Goal: Information Seeking & Learning: Learn about a topic

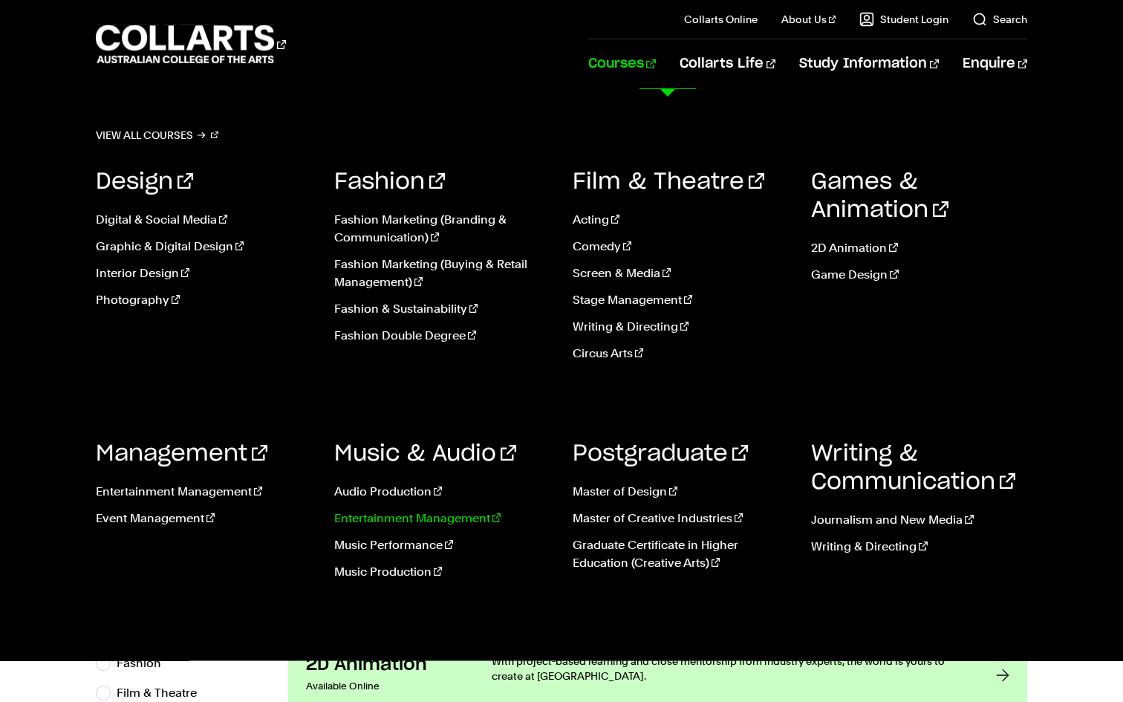
click at [392, 515] on link "Entertainment Management" at bounding box center [442, 519] width 216 height 18
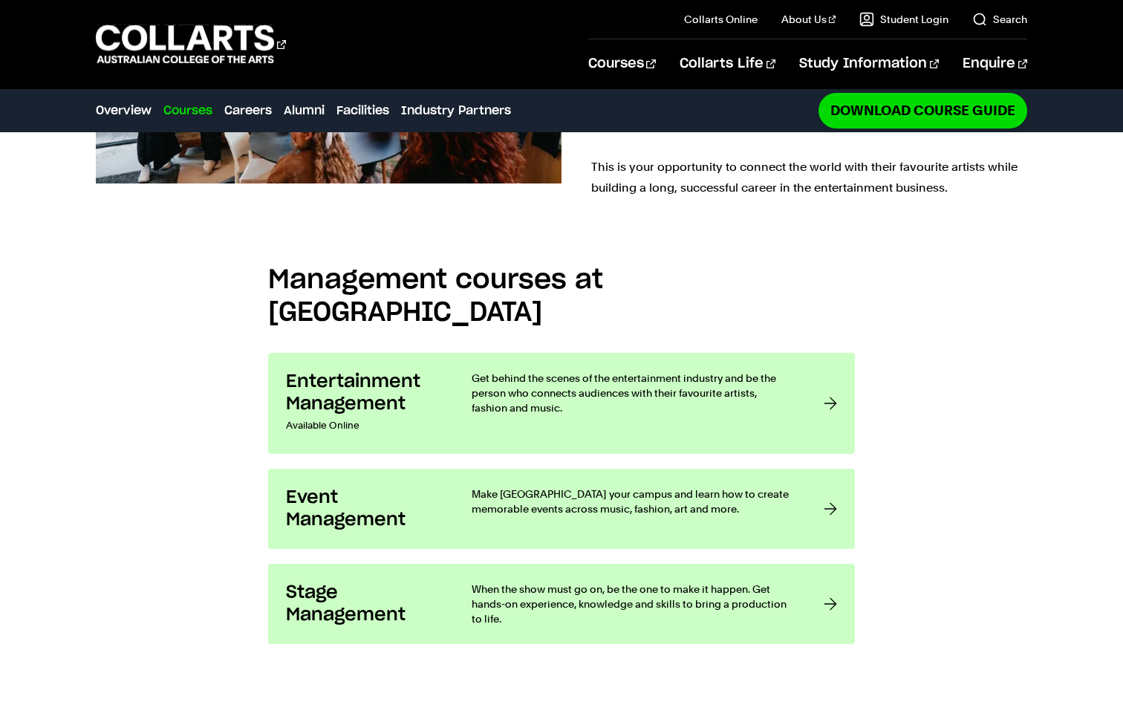
scroll to position [1063, 0]
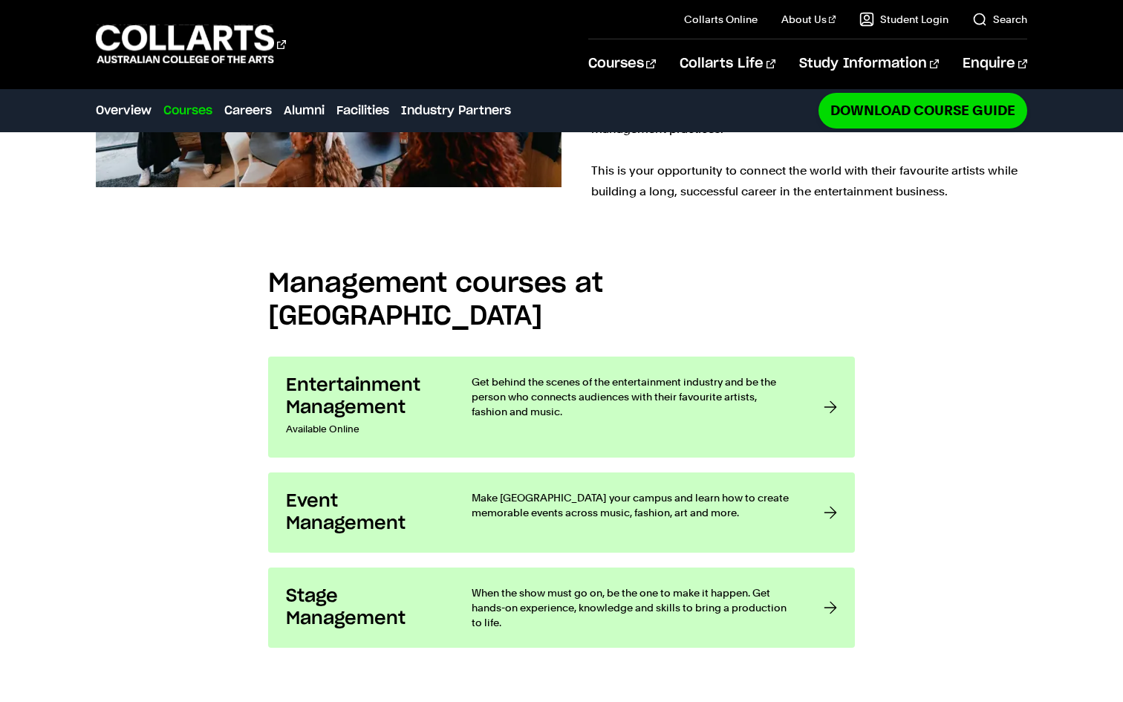
click at [993, 431] on div "Management courses at Collarts Entertainment Management Available Online Get be…" at bounding box center [561, 450] width 1123 height 443
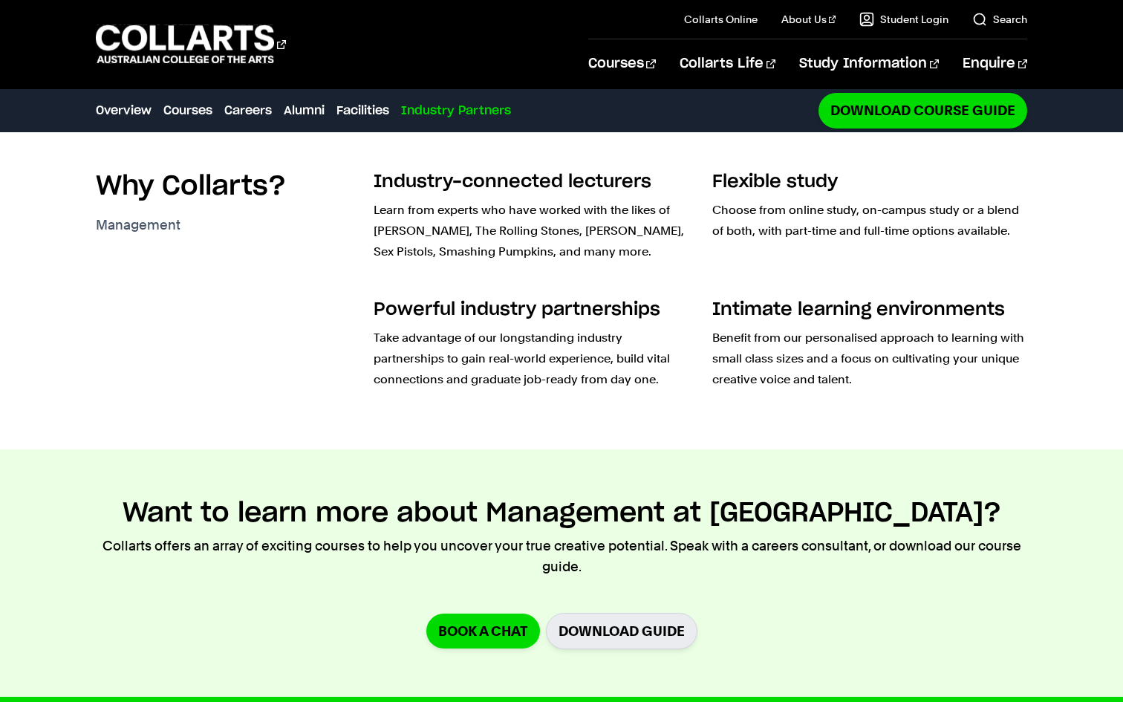
scroll to position [3684, 0]
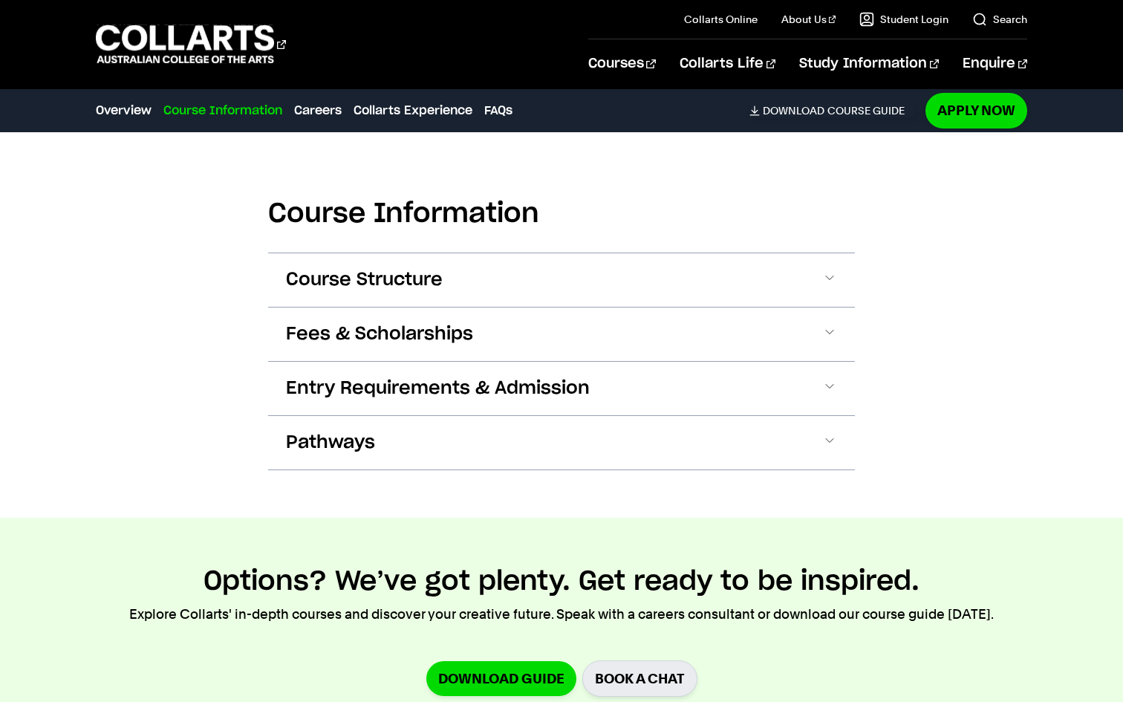
scroll to position [2077, 0]
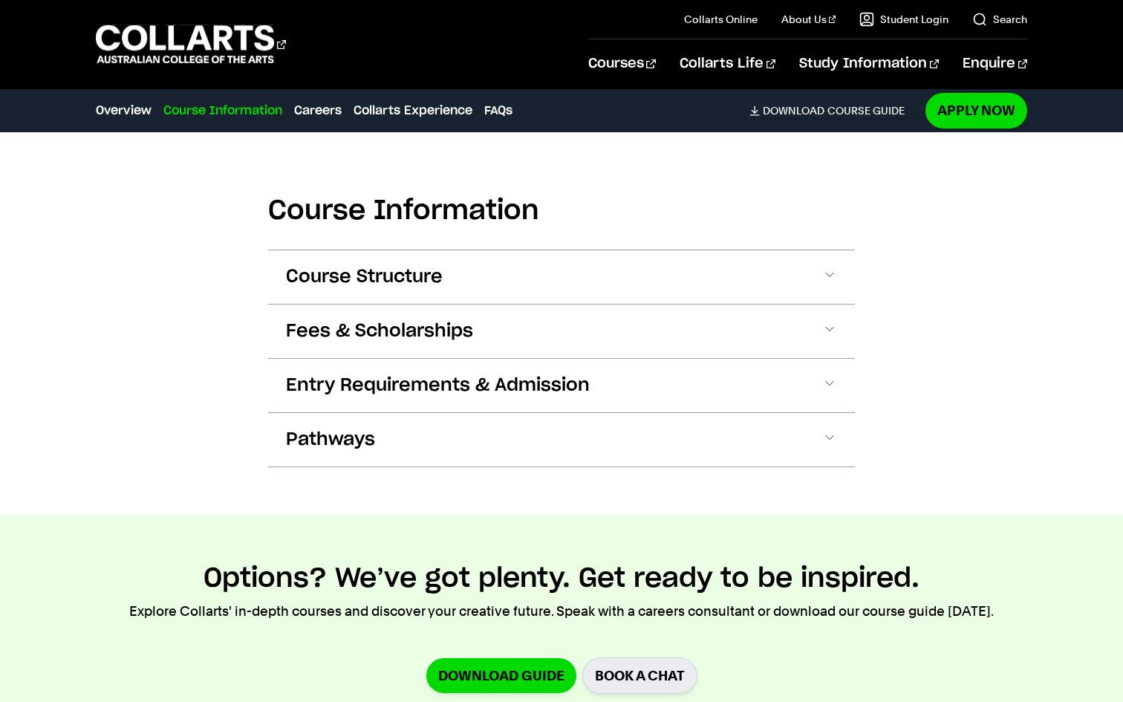
click at [866, 265] on div "Course Information Course Structure Bachelor of Applied Business (Entertainment…" at bounding box center [561, 320] width 1123 height 390
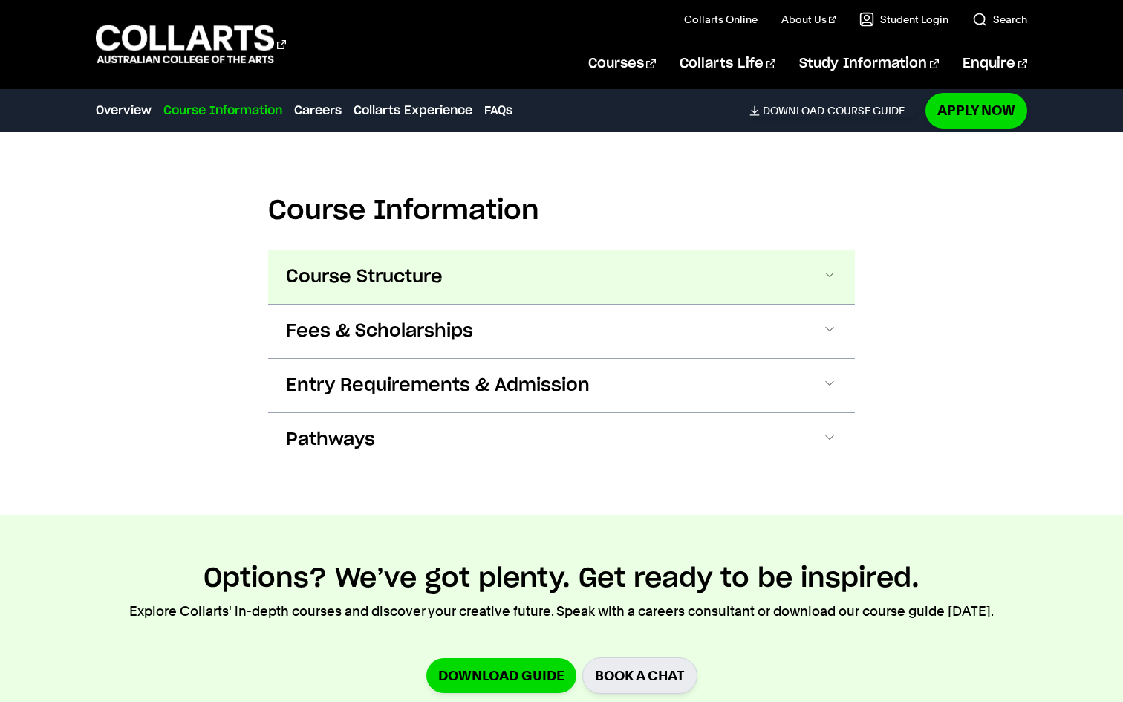
click at [833, 267] on span at bounding box center [829, 276] width 15 height 19
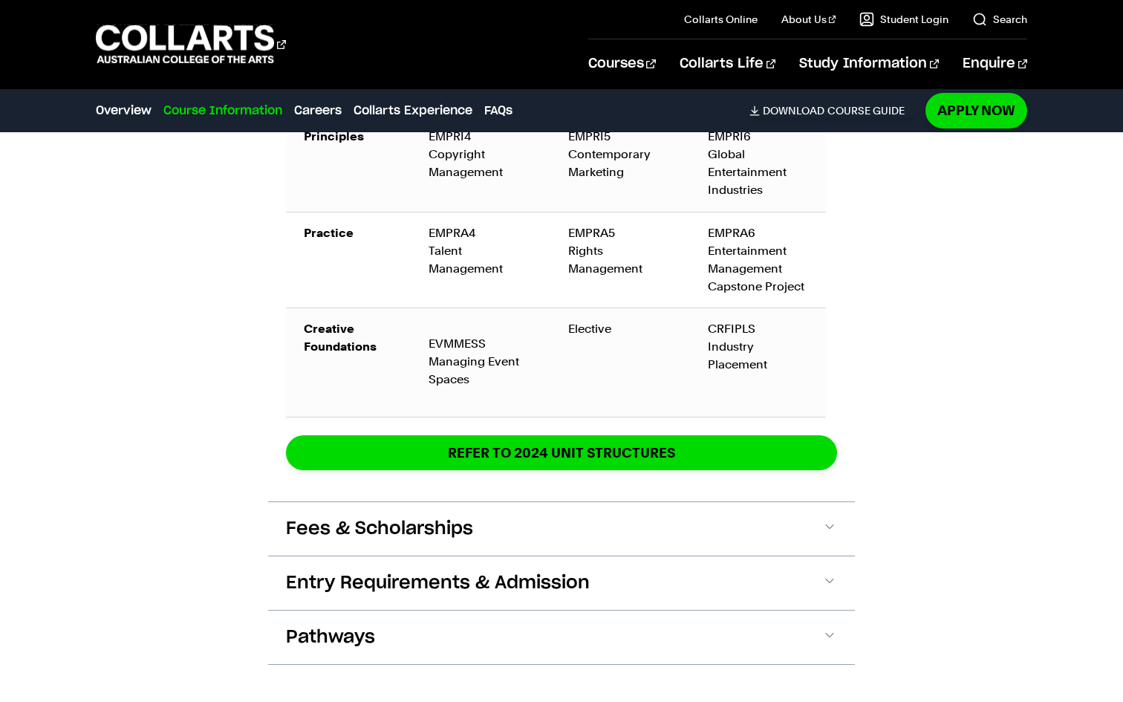
scroll to position [3054, 0]
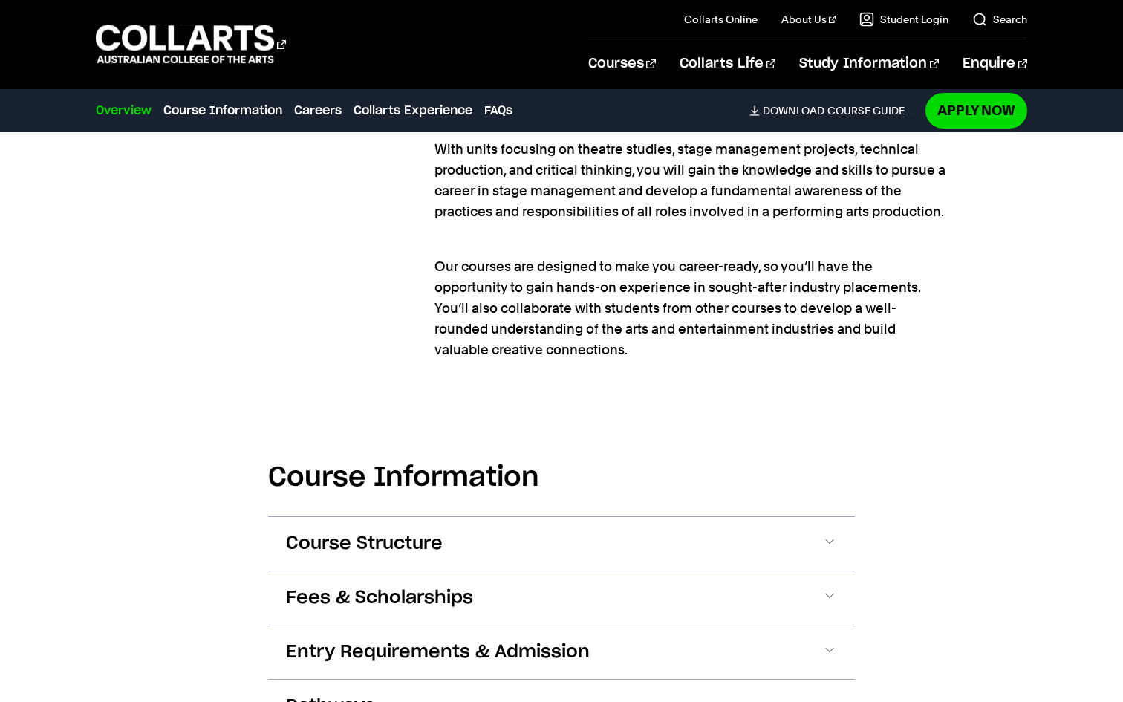
scroll to position [1318, 0]
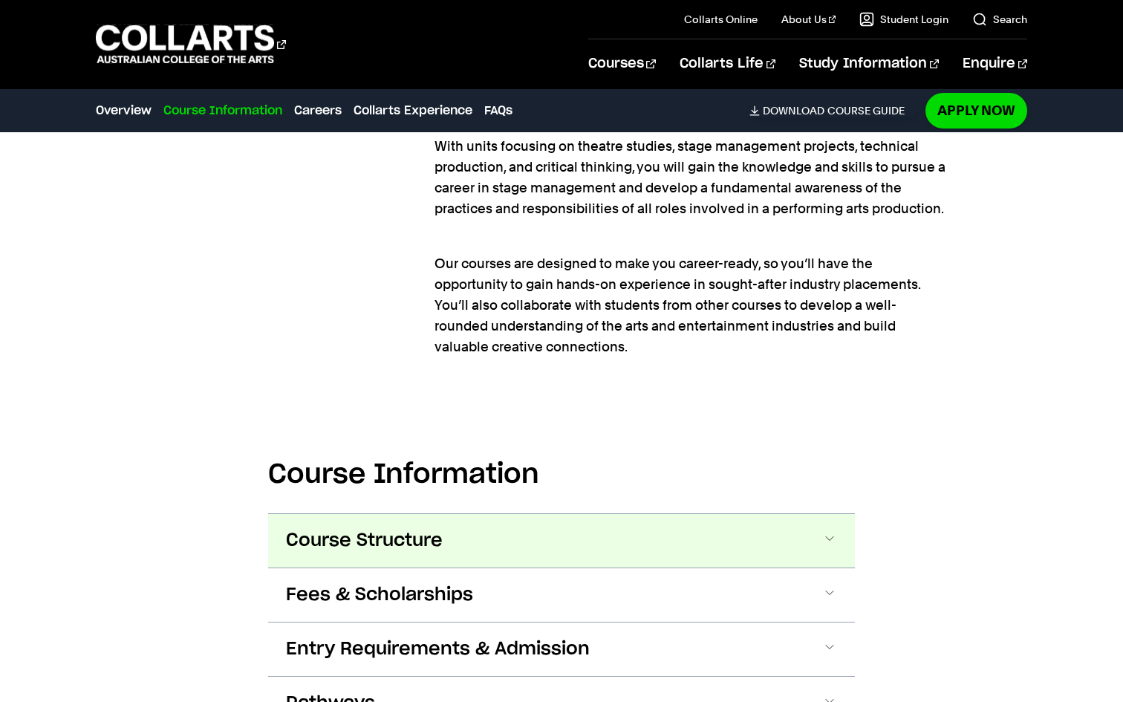
click at [816, 514] on button "Course Structure" at bounding box center [561, 540] width 587 height 53
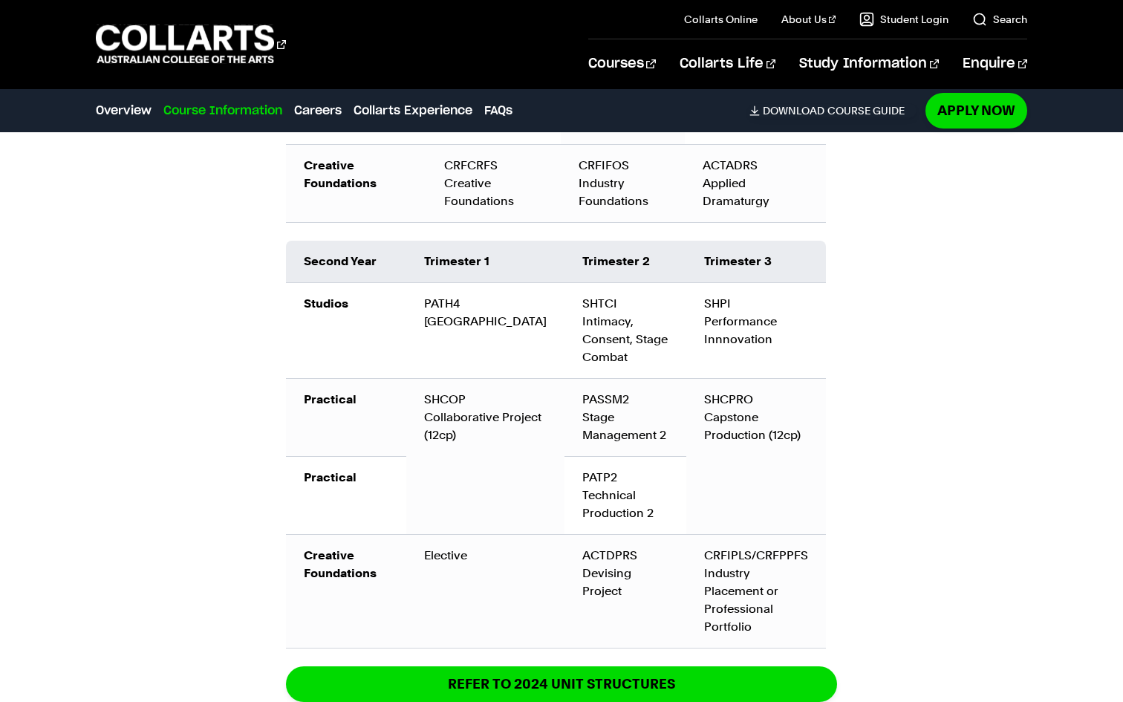
scroll to position [2200, 0]
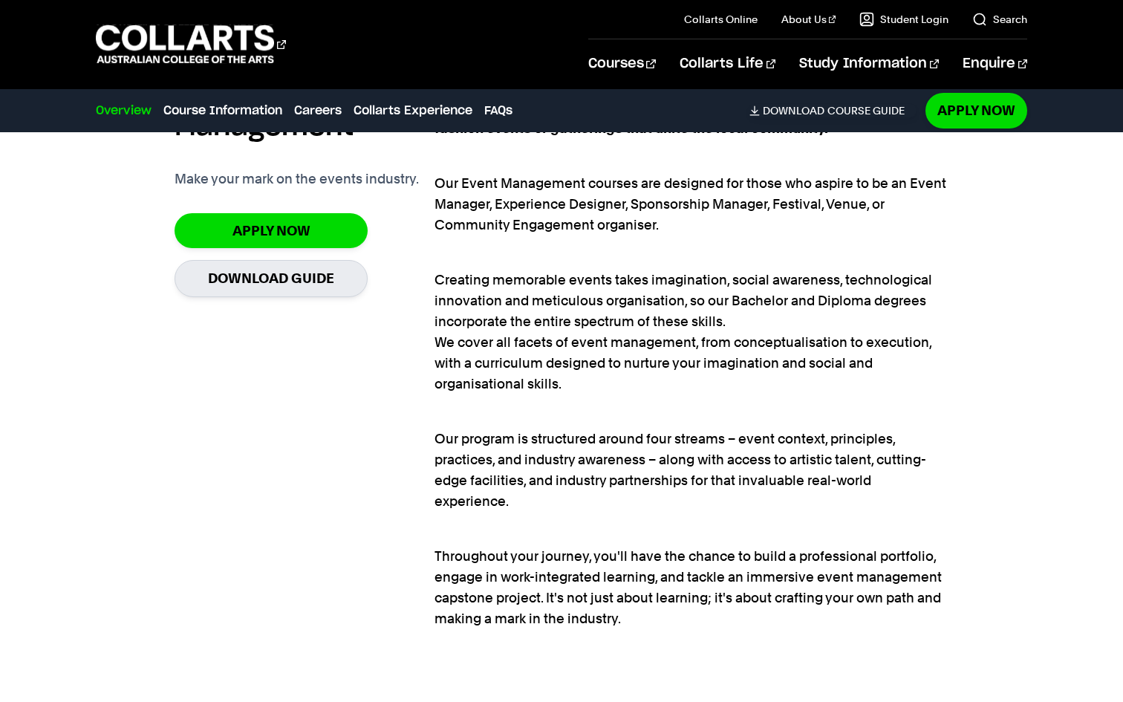
scroll to position [1025, 0]
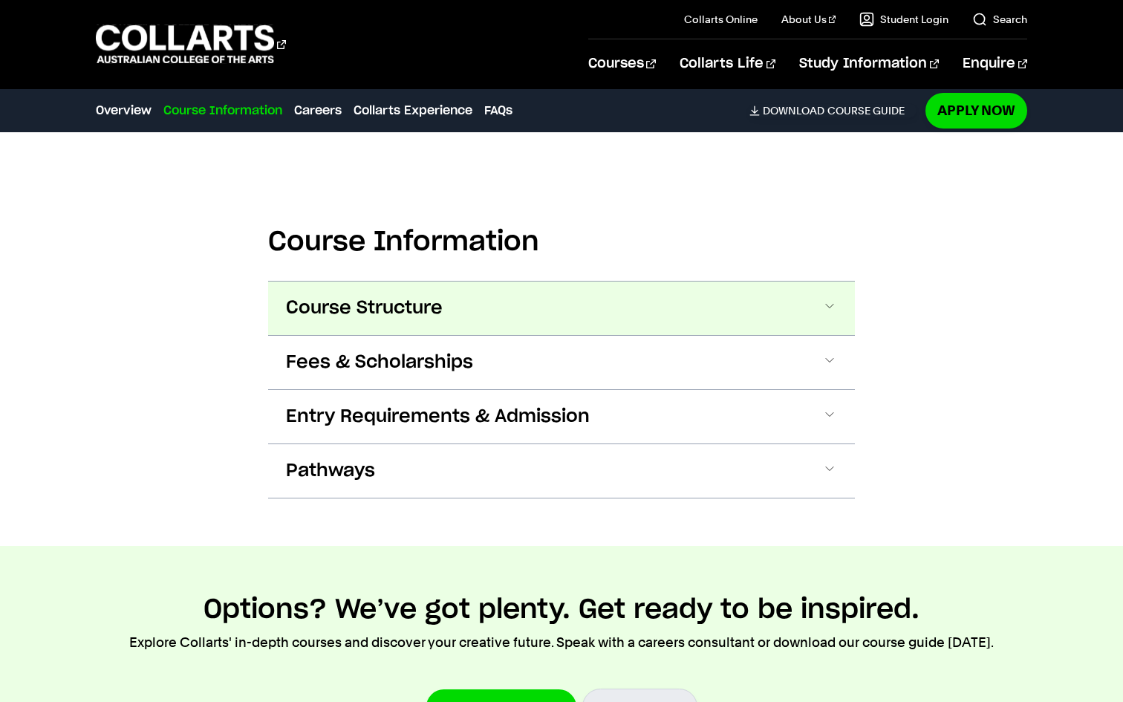
click at [756, 309] on button "Course Structure" at bounding box center [561, 308] width 587 height 53
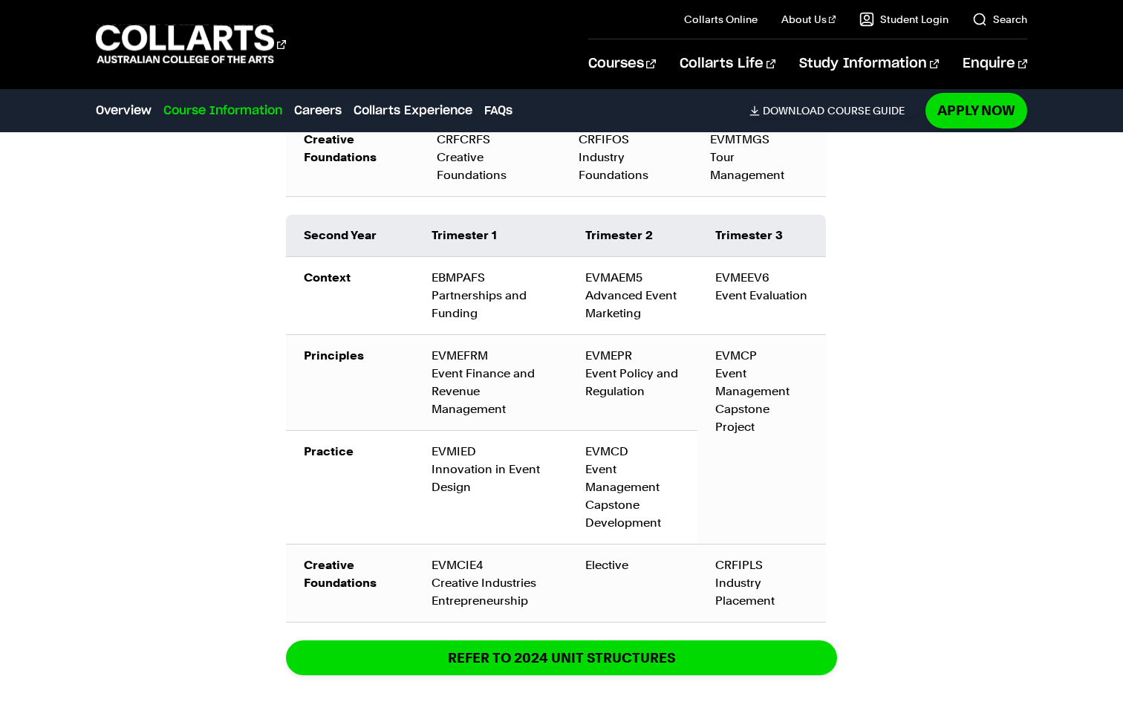
scroll to position [2277, 0]
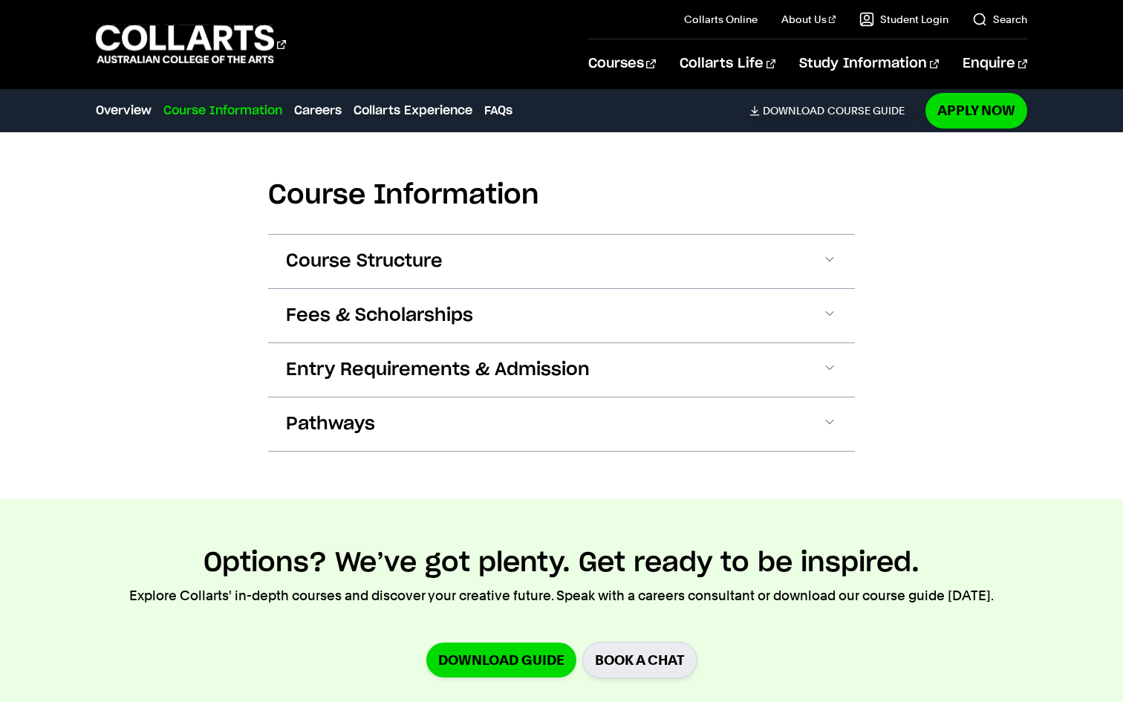
scroll to position [1515, 0]
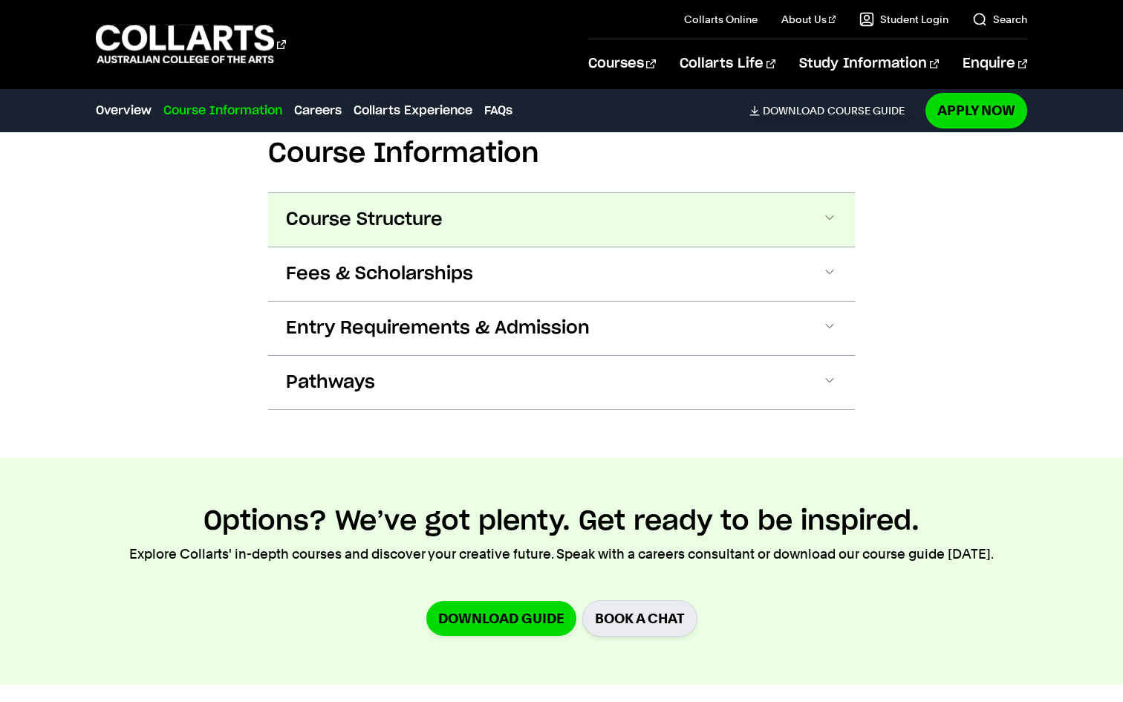
click at [804, 225] on button "Course Structure" at bounding box center [561, 219] width 587 height 53
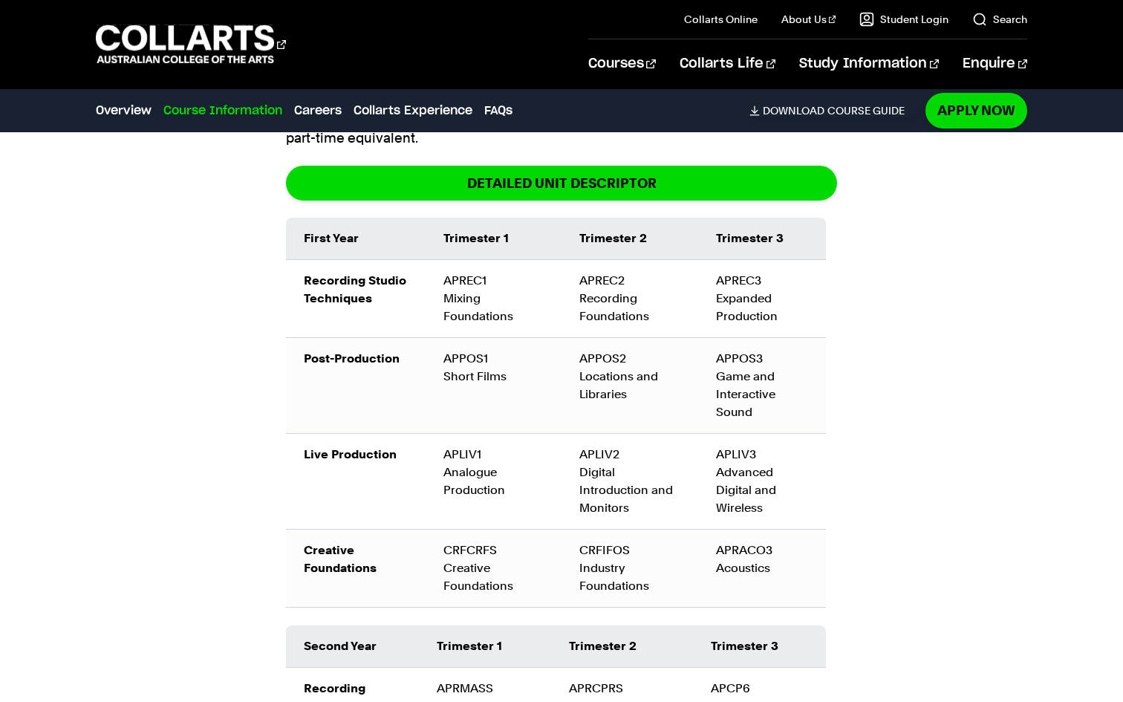
scroll to position [1709, 0]
